Goal: Communication & Community: Answer question/provide support

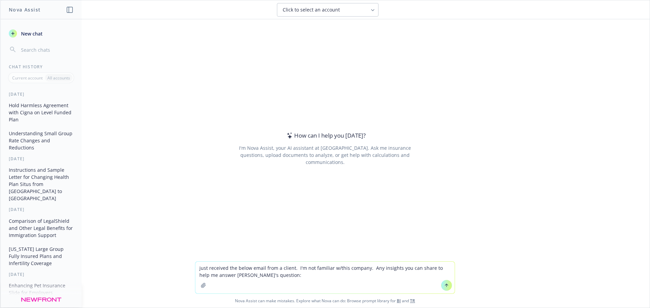
type textarea "just received the below email from a client. I'm not familiar w/this company. A…"
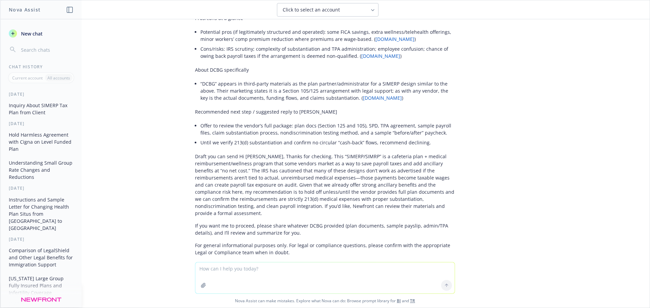
scroll to position [530, 0]
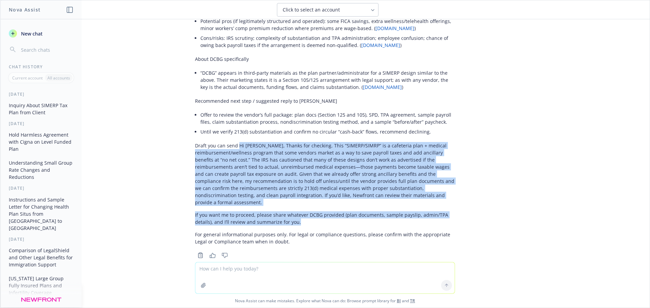
drag, startPoint x: 233, startPoint y: 139, endPoint x: 354, endPoint y: 212, distance: 141.3
copy div "Lo Ipsumd, Sitame con adipisci. Elit “SEDDOE/TEMPO” in u laboreetd magn + aliqu…"
click at [32, 34] on span "New chat" at bounding box center [31, 33] width 23 height 7
